Goal: Information Seeking & Learning: Learn about a topic

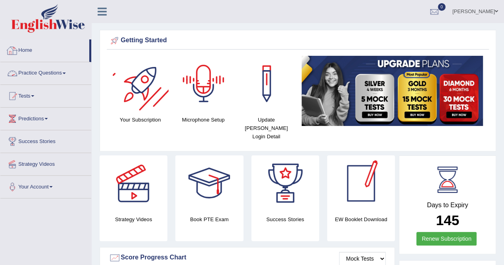
click at [37, 55] on link "Home" at bounding box center [44, 49] width 89 height 20
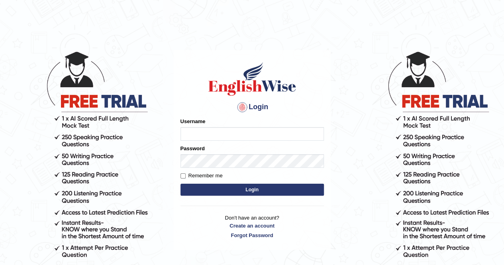
type input "AnjanH"
click at [271, 190] on button "Login" at bounding box center [253, 190] width 144 height 12
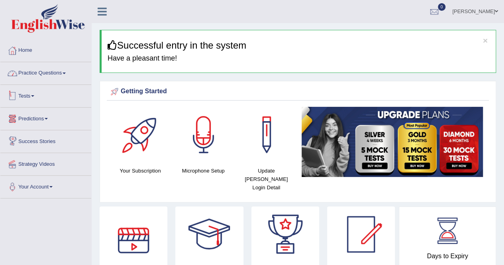
drag, startPoint x: 40, startPoint y: 69, endPoint x: 49, endPoint y: 81, distance: 14.2
click at [40, 69] on link "Practice Questions" at bounding box center [45, 72] width 91 height 20
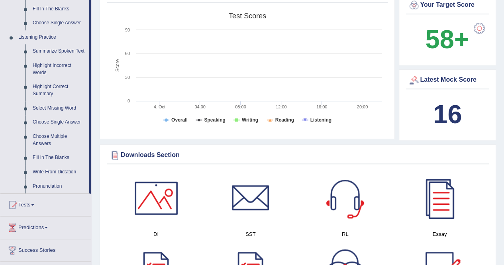
scroll to position [319, 0]
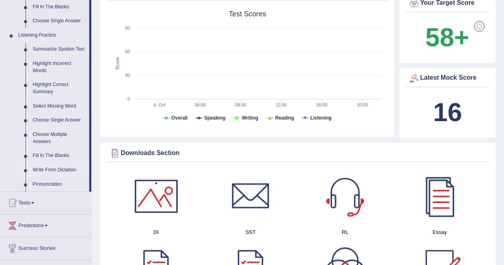
click at [60, 170] on link "Write From Dictation" at bounding box center [59, 170] width 60 height 14
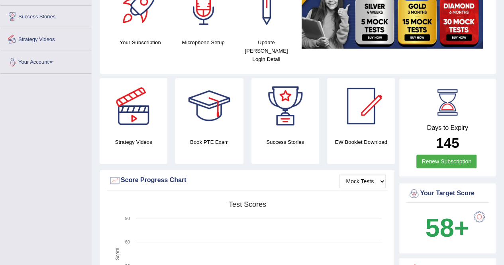
scroll to position [151, 0]
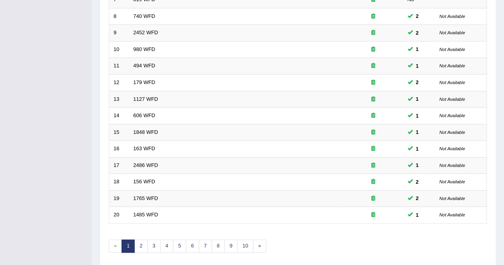
scroll to position [259, 0]
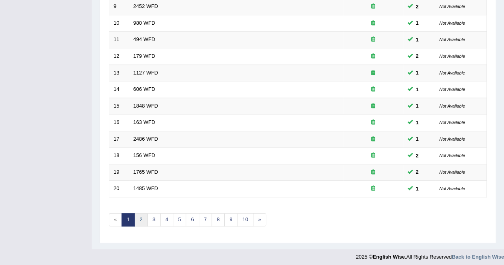
click at [139, 216] on link "2" at bounding box center [140, 219] width 13 height 13
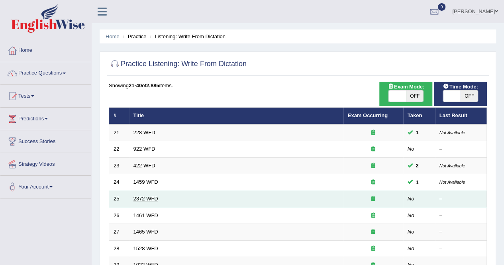
click at [157, 197] on link "2372 WFD" at bounding box center [146, 199] width 25 height 6
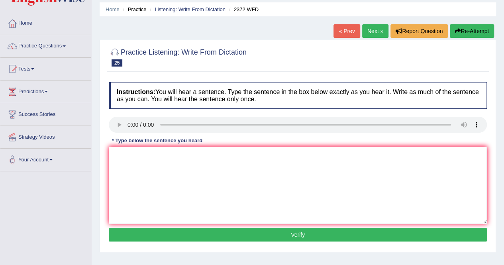
scroll to position [40, 0]
